Goal: Task Accomplishment & Management: Use online tool/utility

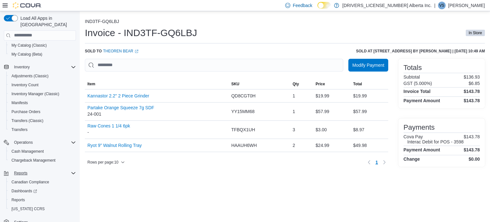
scroll to position [82, 0]
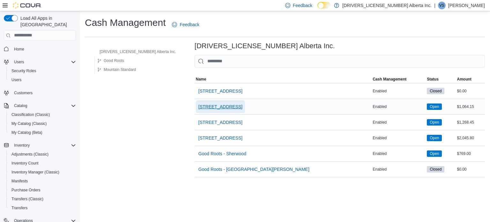
click at [198, 109] on span "13124 82 Street NW" at bounding box center [220, 106] width 44 height 6
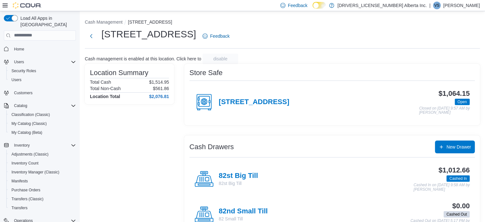
scroll to position [20, 0]
